Goal: Information Seeking & Learning: Learn about a topic

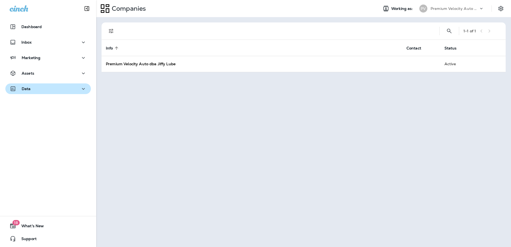
click at [80, 90] on icon "button" at bounding box center [83, 89] width 6 height 7
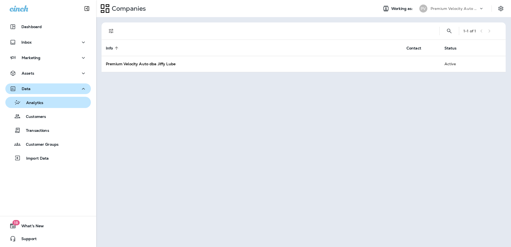
click at [48, 104] on div "Analytics" at bounding box center [47, 102] width 81 height 8
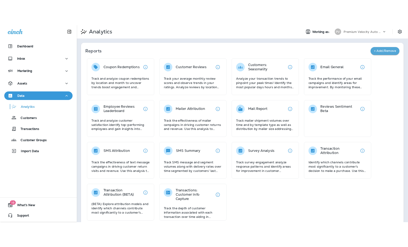
scroll to position [9, 0]
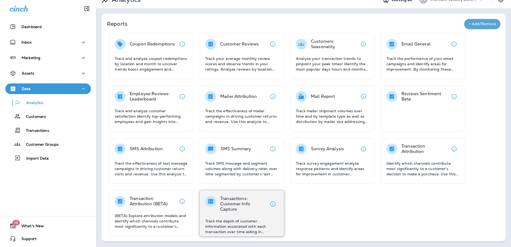
click at [252, 215] on div "Transactions: Customer Info Capture Track the depth of customer information ass…" at bounding box center [241, 215] width 73 height 38
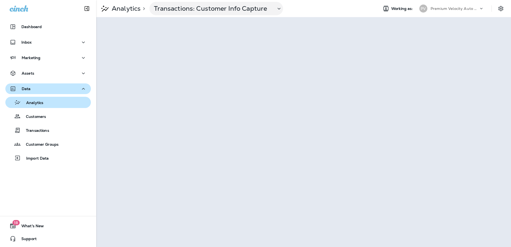
click at [37, 102] on p "Analytics" at bounding box center [32, 103] width 22 height 5
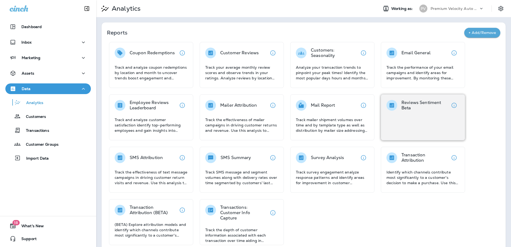
click at [406, 108] on p "Reviews Sentiment Beta" at bounding box center [425, 105] width 47 height 11
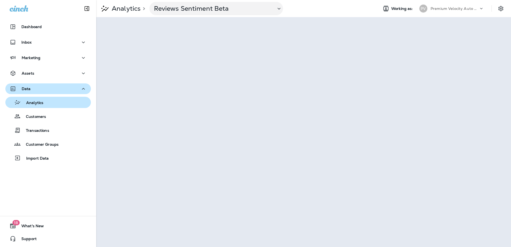
click at [37, 102] on p "Analytics" at bounding box center [32, 103] width 22 height 5
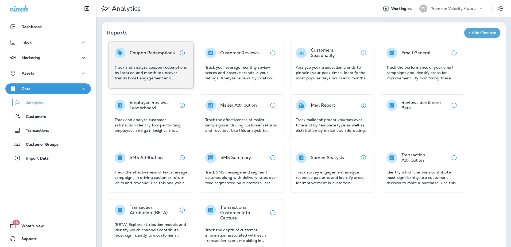
click at [169, 66] on p "Track and analyze coupon redemptions by location and month to uncover trends bo…" at bounding box center [151, 73] width 73 height 16
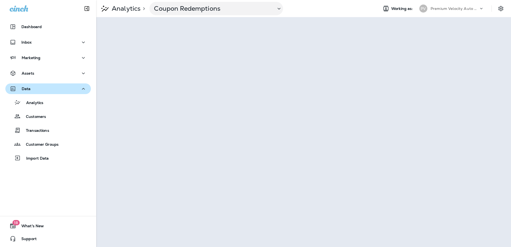
click at [49, 189] on div "Dashboard Inbox Marketing Assets Data Analytics Customers Transactions Customer…" at bounding box center [48, 123] width 96 height 247
